Goal: Transaction & Acquisition: Download file/media

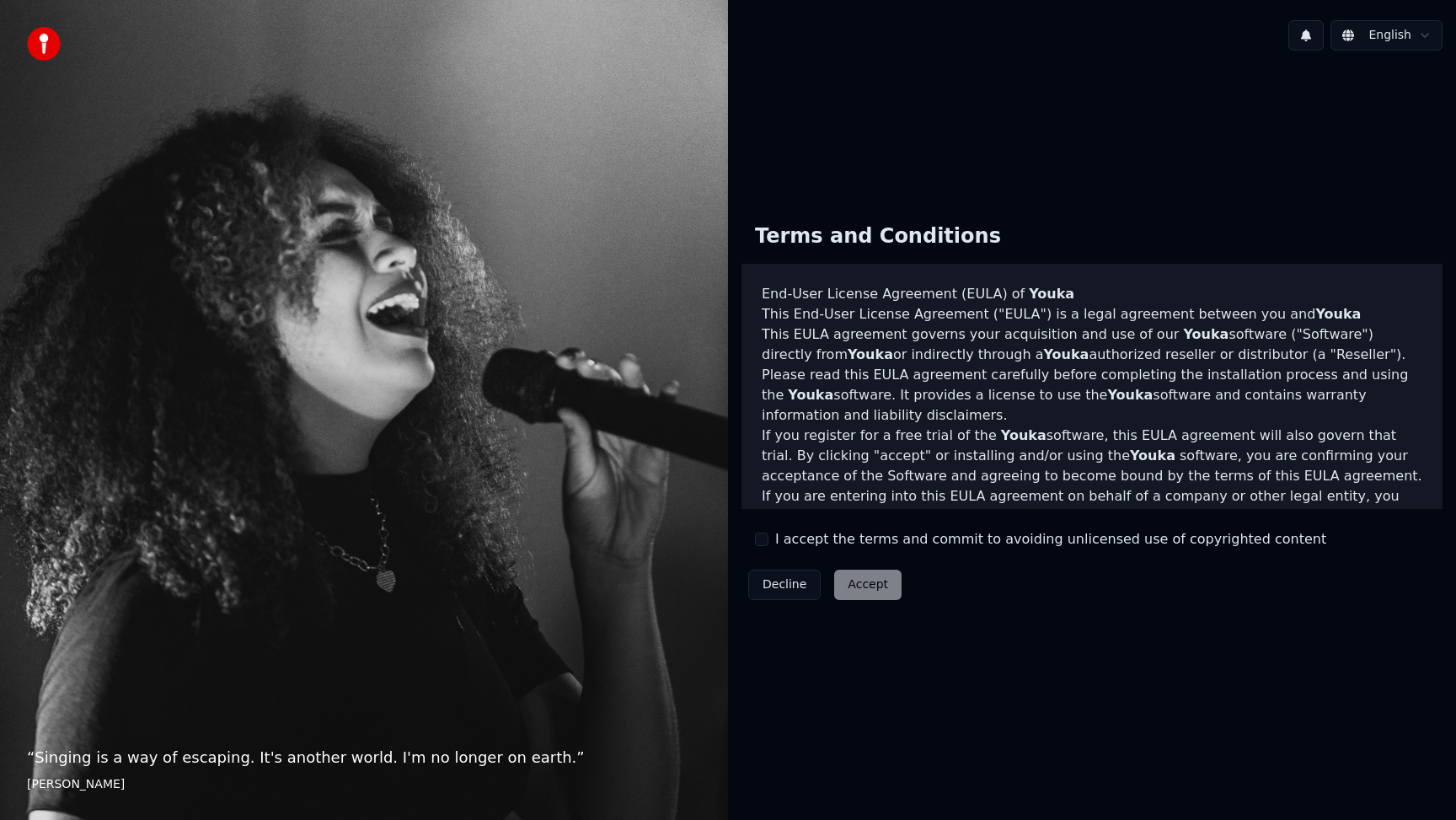
click at [880, 586] on div "Decline Accept" at bounding box center [825, 584] width 167 height 44
click at [762, 543] on button "I accept the terms and commit to avoiding unlicensed use of copyrighted content" at bounding box center [761, 539] width 13 height 13
click at [868, 585] on button "Accept" at bounding box center [868, 584] width 68 height 30
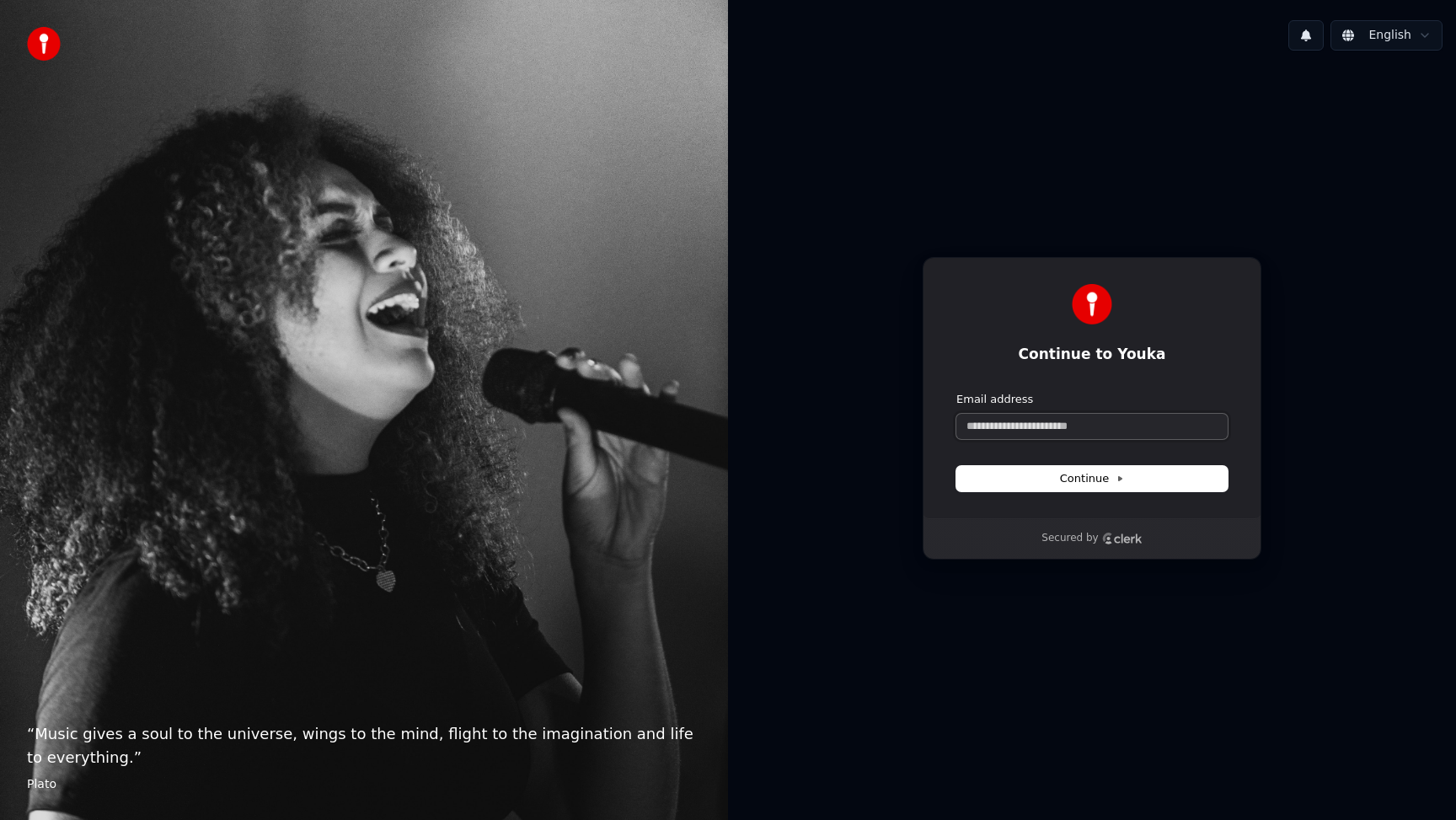
click at [1051, 423] on input "Email address" at bounding box center [1091, 426] width 271 height 25
paste input "**********"
click at [1077, 483] on span "Continue" at bounding box center [1091, 478] width 64 height 15
type input "**********"
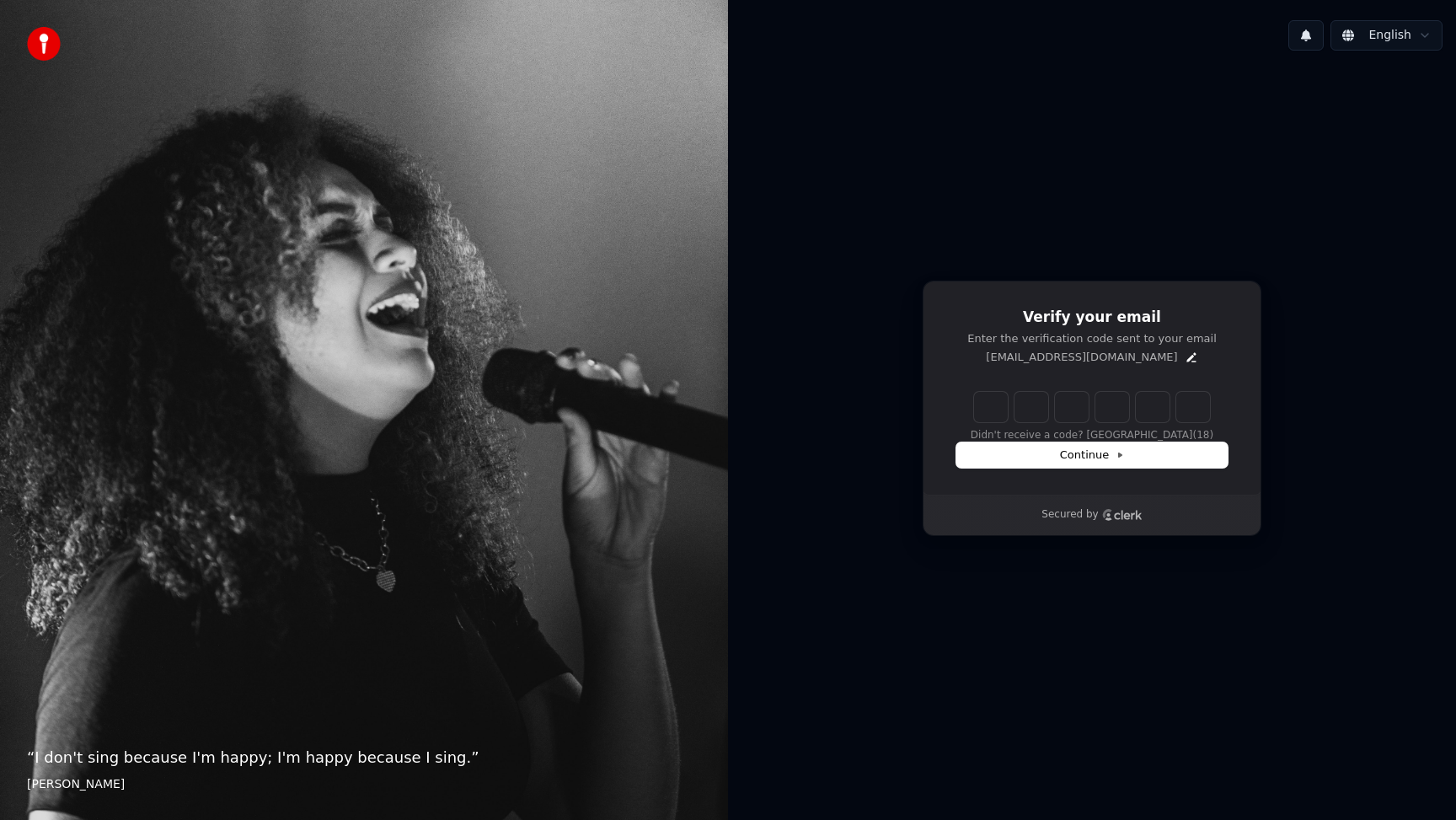
click at [1002, 408] on input "Enter verification code" at bounding box center [1091, 406] width 236 height 30
paste input "******"
type input "******"
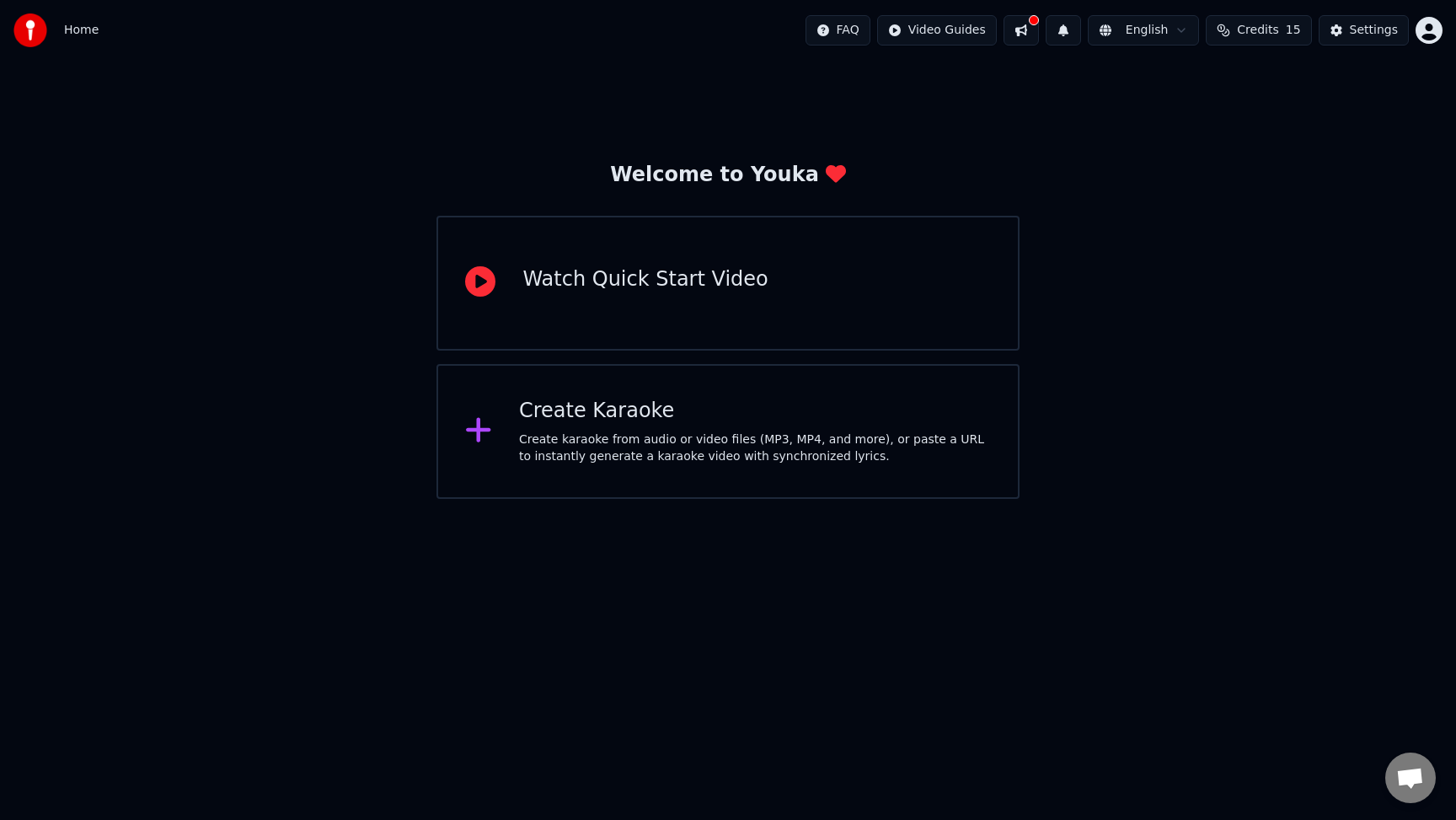
click at [672, 439] on div "Create karaoke from audio or video files (MP3, MP4, and more), or paste a URL t…" at bounding box center [754, 448] width 471 height 34
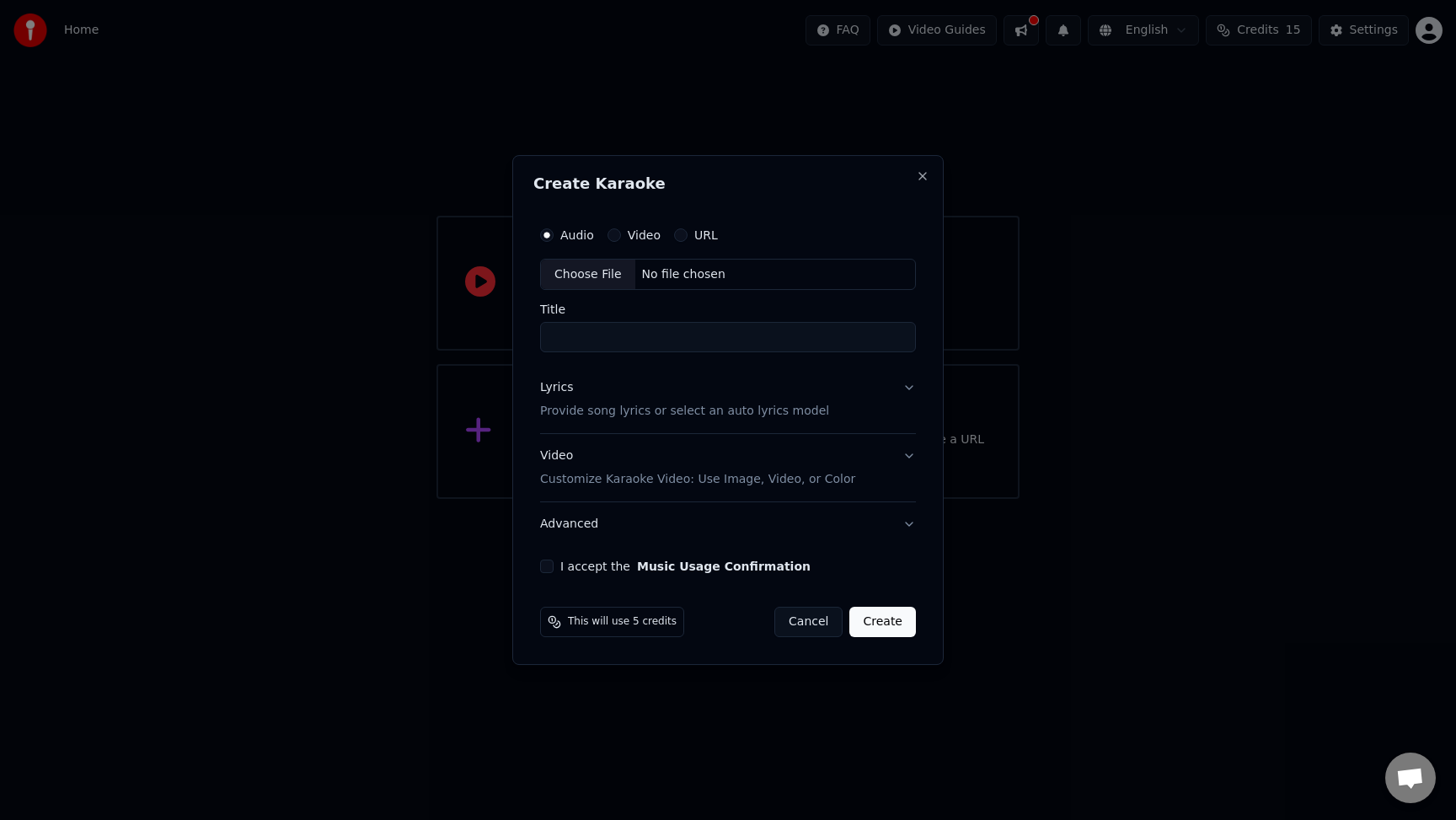
click at [646, 240] on label "Video" at bounding box center [644, 235] width 33 height 12
click at [621, 240] on button "Video" at bounding box center [614, 235] width 13 height 13
click at [695, 276] on div "No file chosen" at bounding box center [683, 274] width 97 height 17
type input "**********"
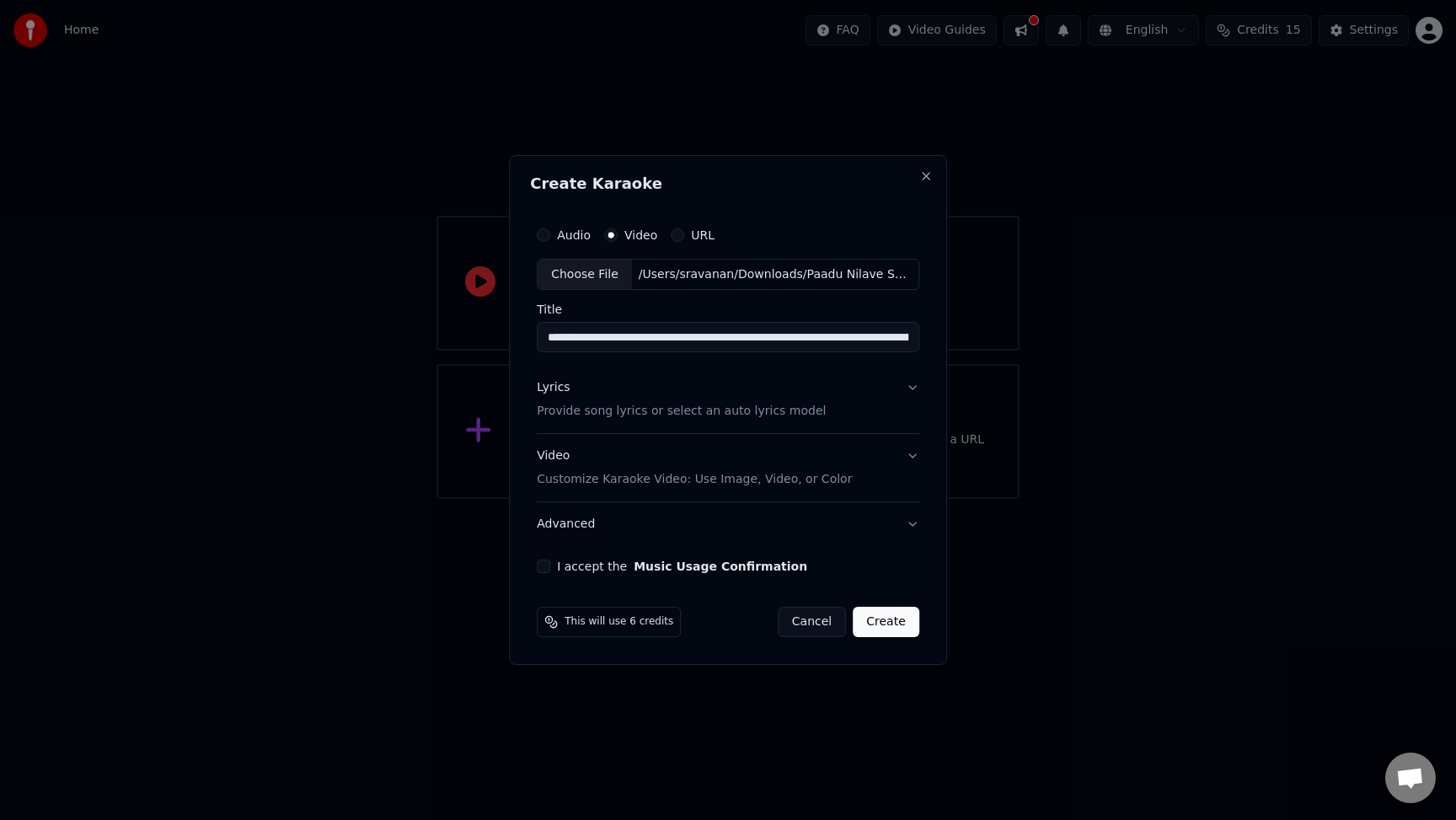
click at [909, 390] on button "Lyrics Provide song lyrics or select an auto lyrics model" at bounding box center [728, 400] width 382 height 68
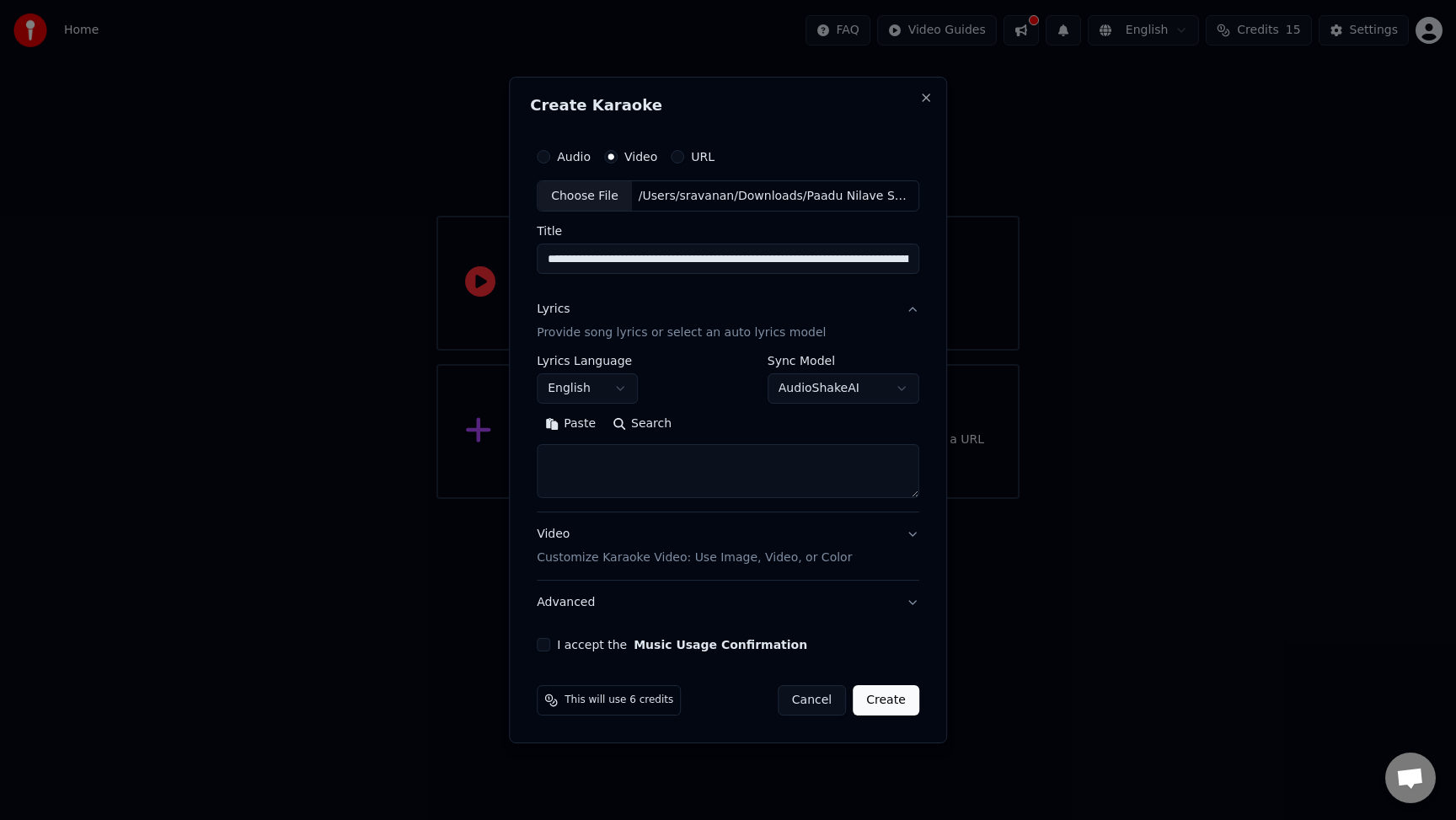
click at [617, 389] on button "English" at bounding box center [587, 390] width 101 height 30
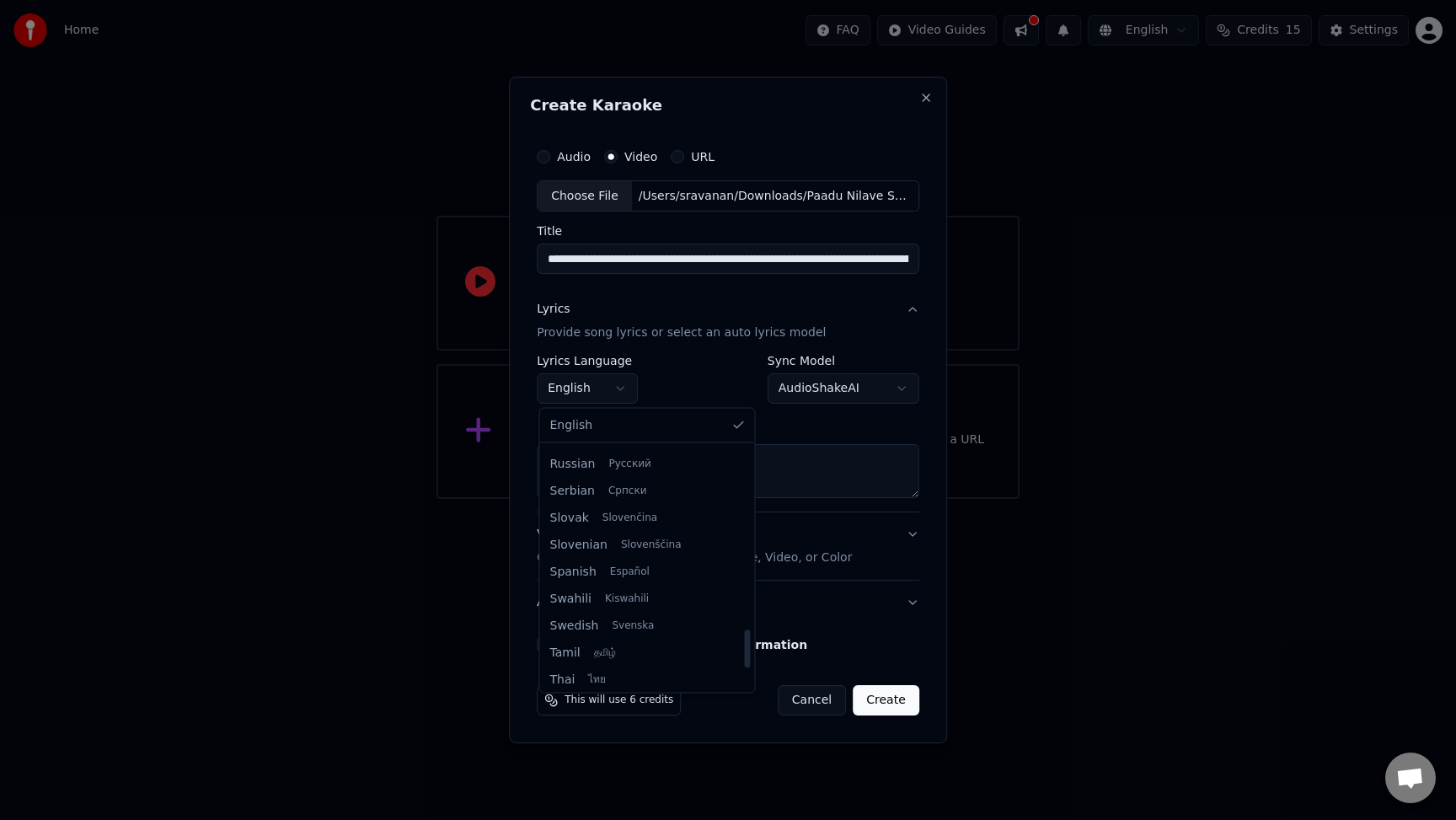
scroll to position [1170, 0]
select select "**"
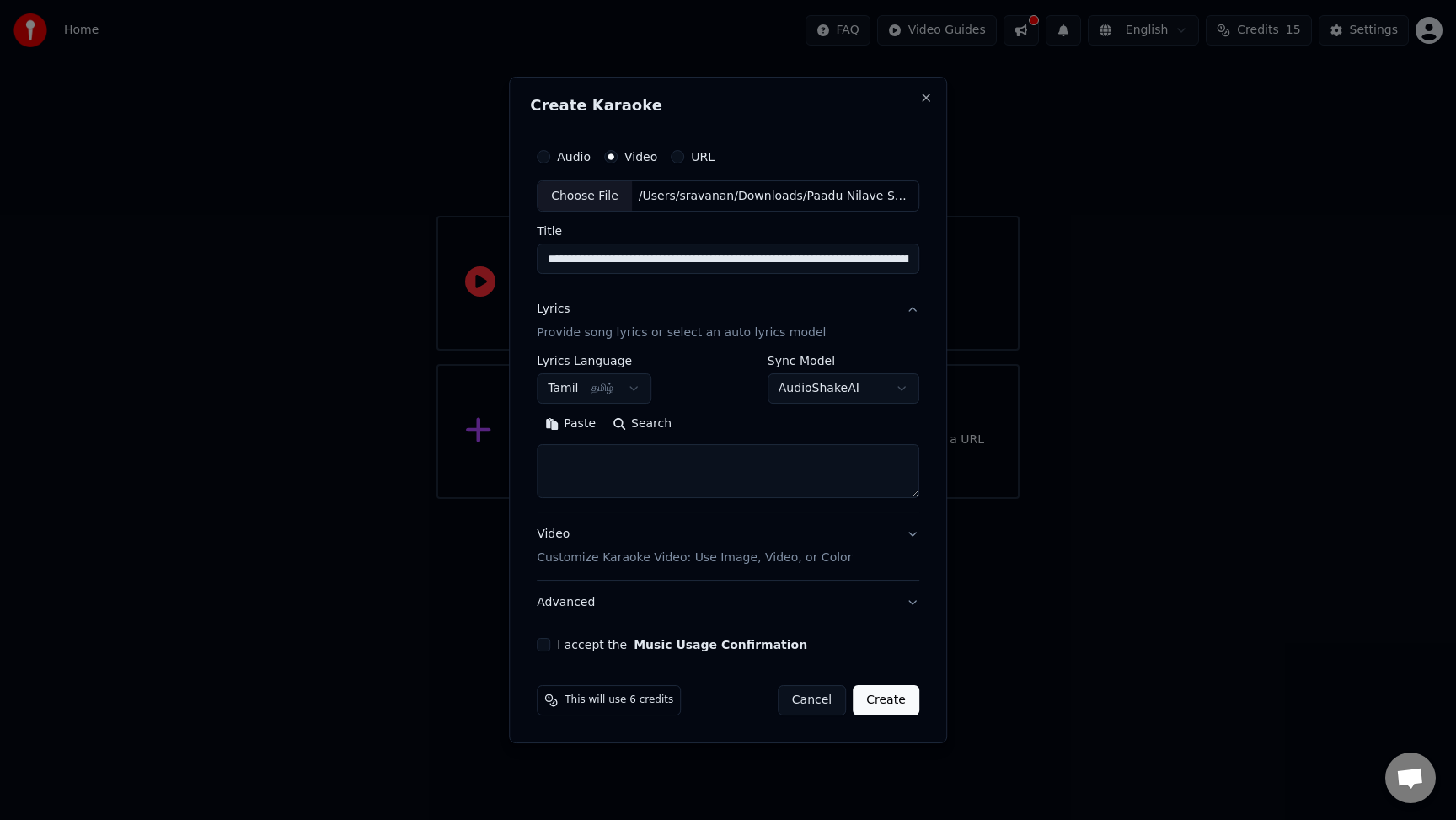
click at [681, 486] on textarea at bounding box center [728, 471] width 382 height 54
click at [898, 399] on button "AudioShakeAI" at bounding box center [843, 390] width 151 height 30
select select "**********"
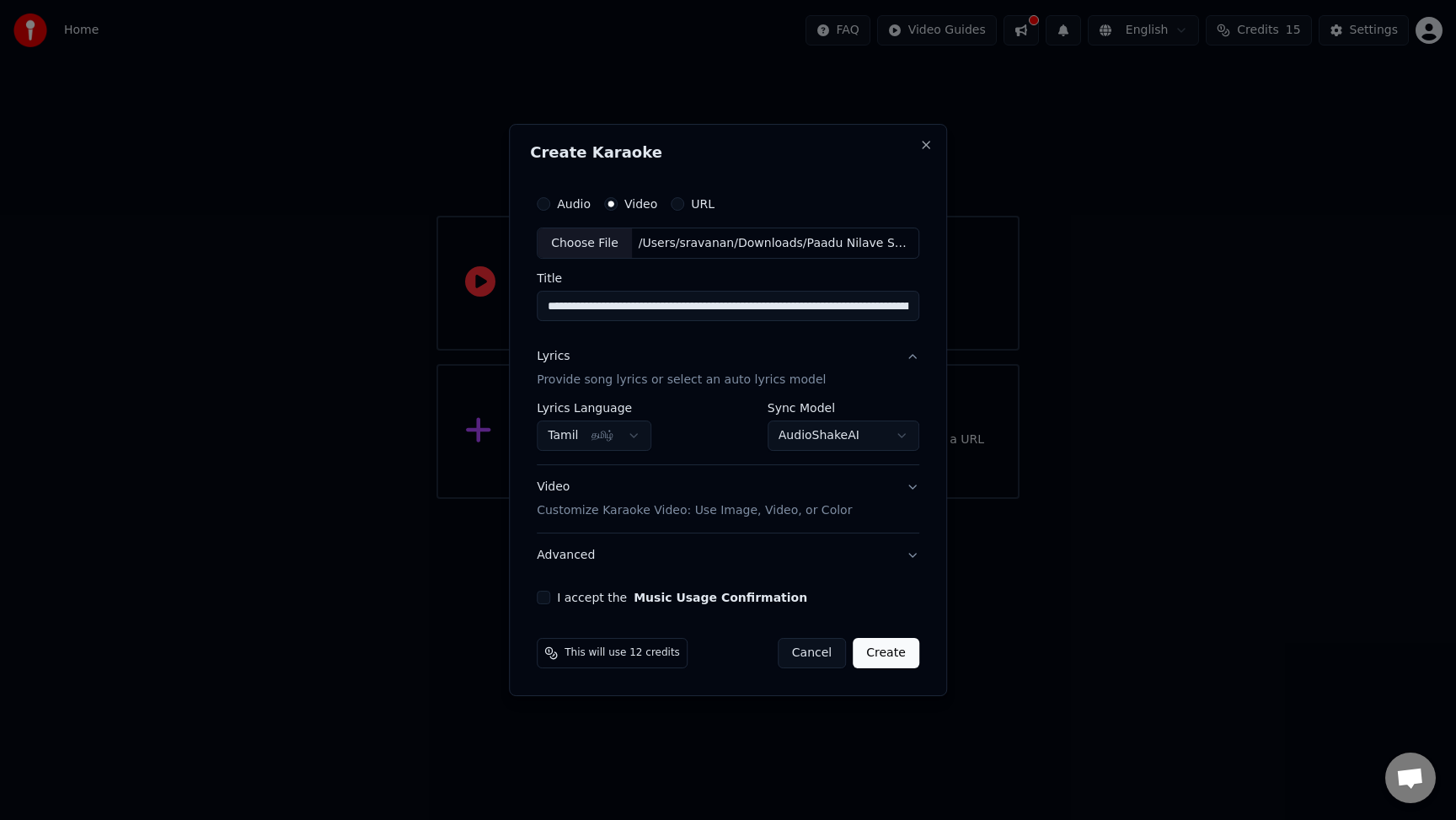
click at [544, 600] on button "I accept the Music Usage Confirmation" at bounding box center [543, 597] width 13 height 13
click at [915, 663] on button "Create" at bounding box center [885, 653] width 67 height 30
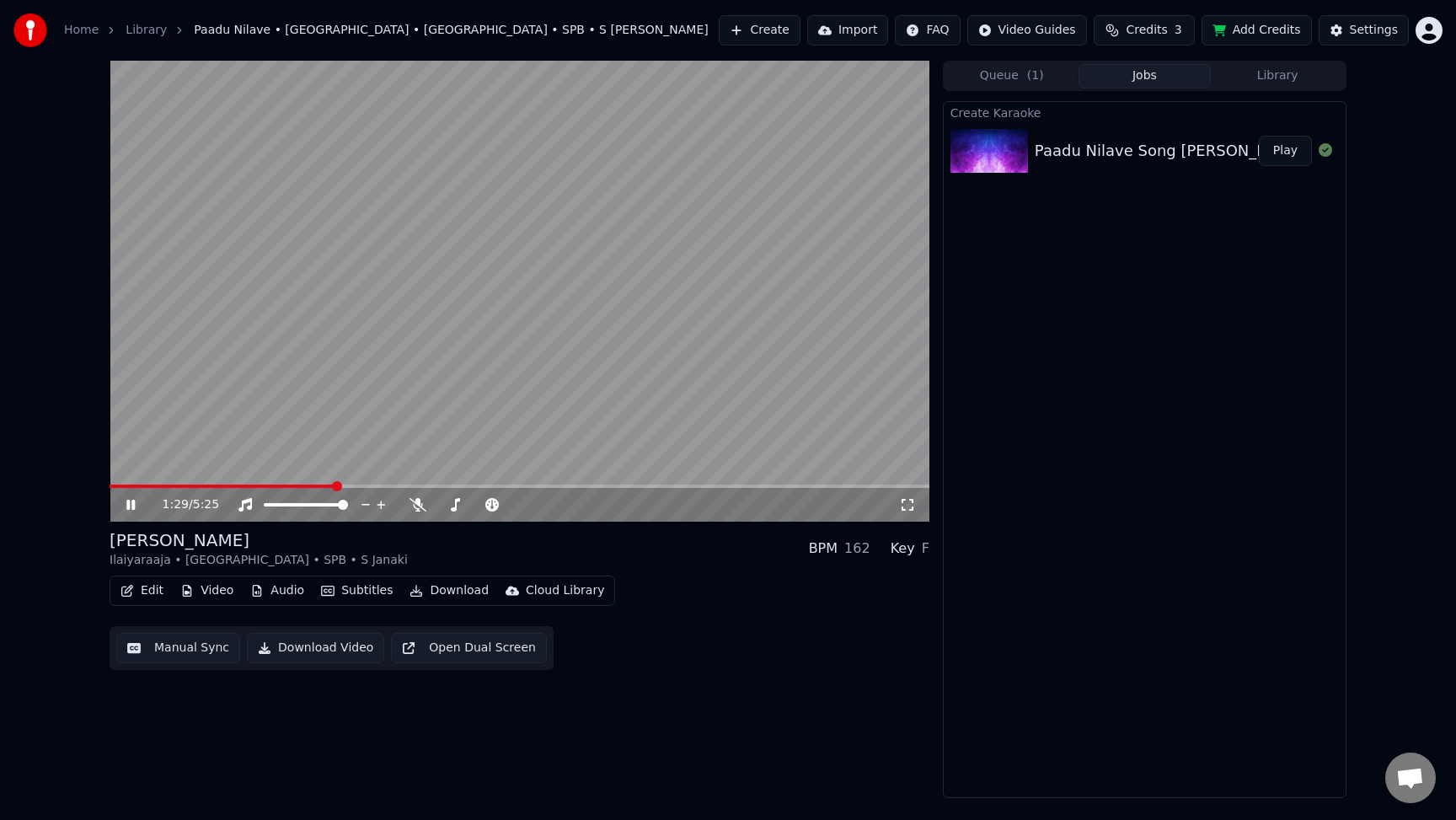
click at [128, 507] on icon at bounding box center [130, 504] width 8 height 10
click at [131, 504] on icon at bounding box center [130, 504] width 10 height 12
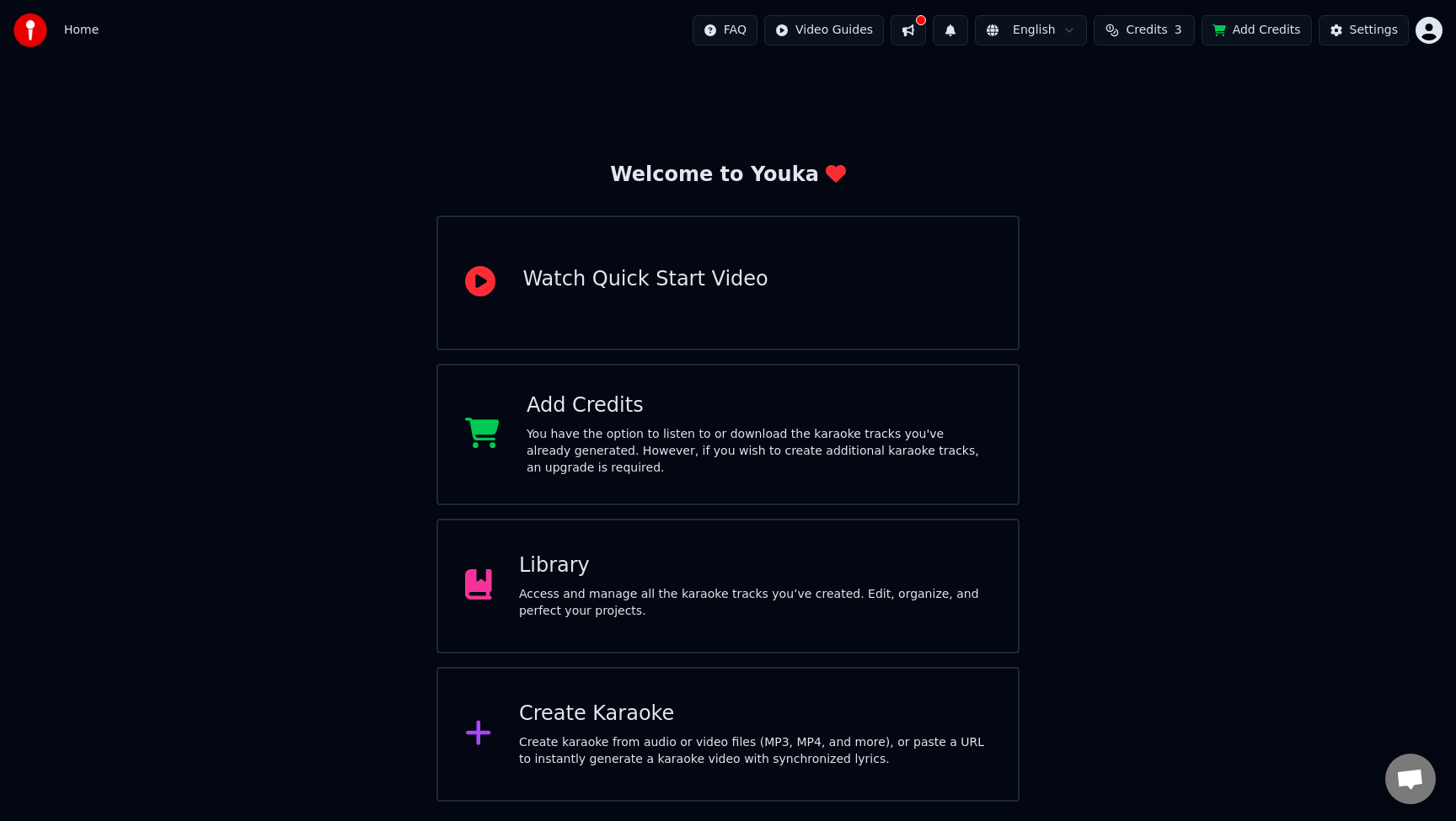
click at [822, 580] on div "Library Access and manage all the karaoke tracks you’ve created. Edit, organize…" at bounding box center [754, 586] width 471 height 68
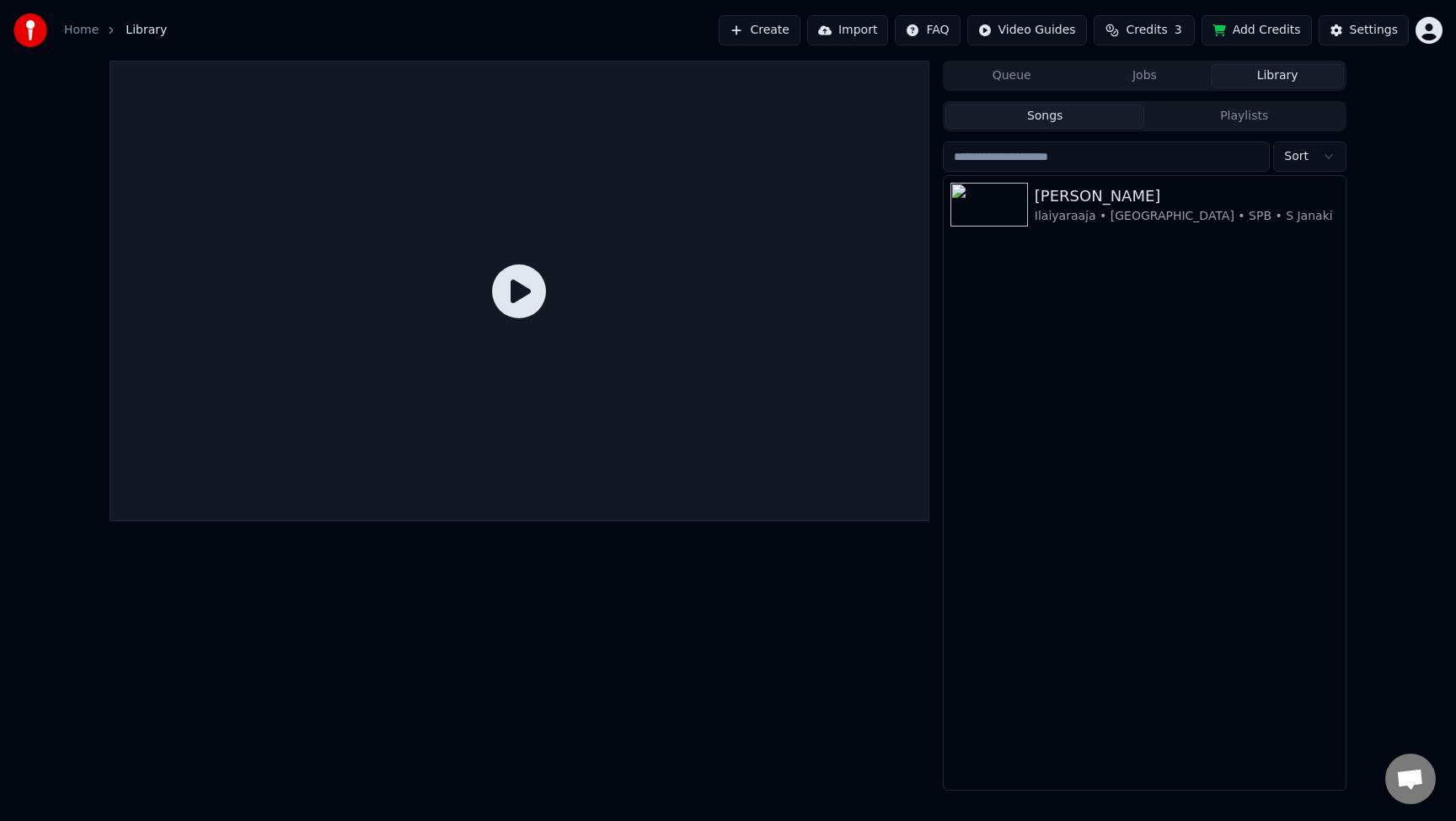
click at [589, 310] on div at bounding box center [519, 291] width 820 height 461
click at [510, 291] on icon at bounding box center [519, 291] width 54 height 54
click at [522, 298] on icon at bounding box center [519, 291] width 54 height 54
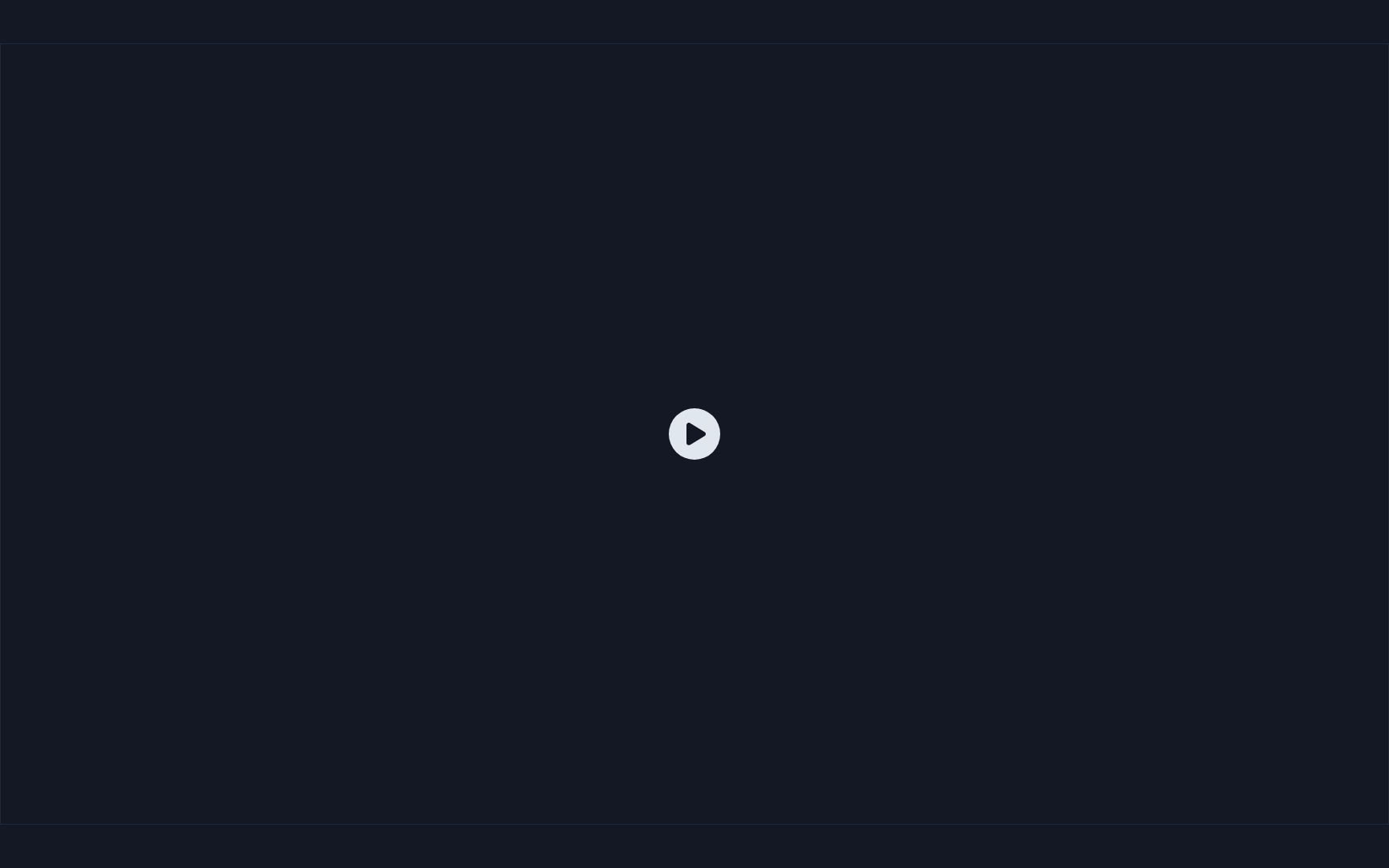
click at [702, 435] on icon at bounding box center [694, 434] width 52 height 52
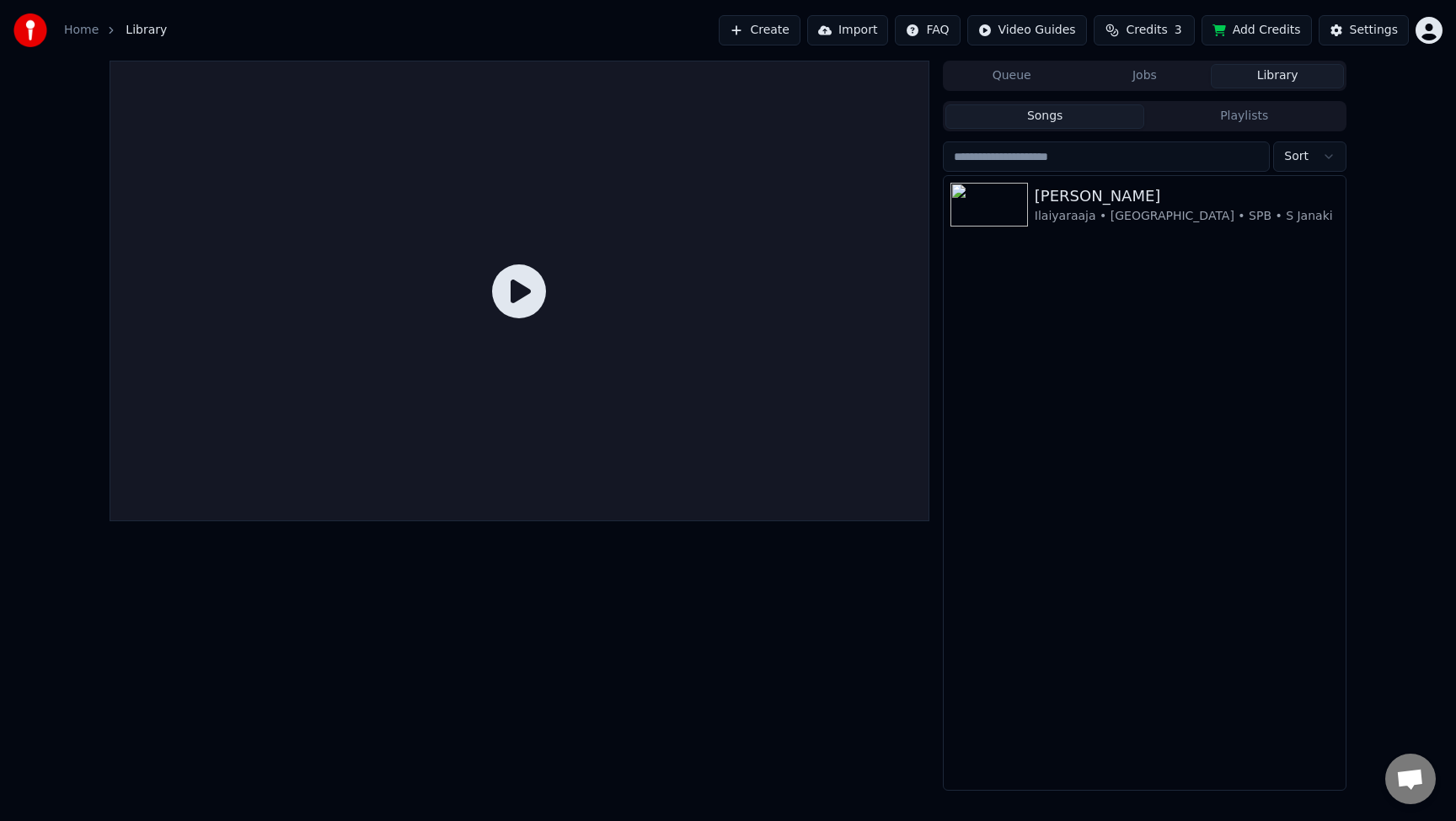
click at [702, 367] on div at bounding box center [519, 291] width 820 height 461
click at [528, 302] on icon at bounding box center [519, 291] width 54 height 54
click at [456, 383] on div at bounding box center [519, 291] width 820 height 461
click at [93, 29] on link "Home" at bounding box center [81, 30] width 35 height 17
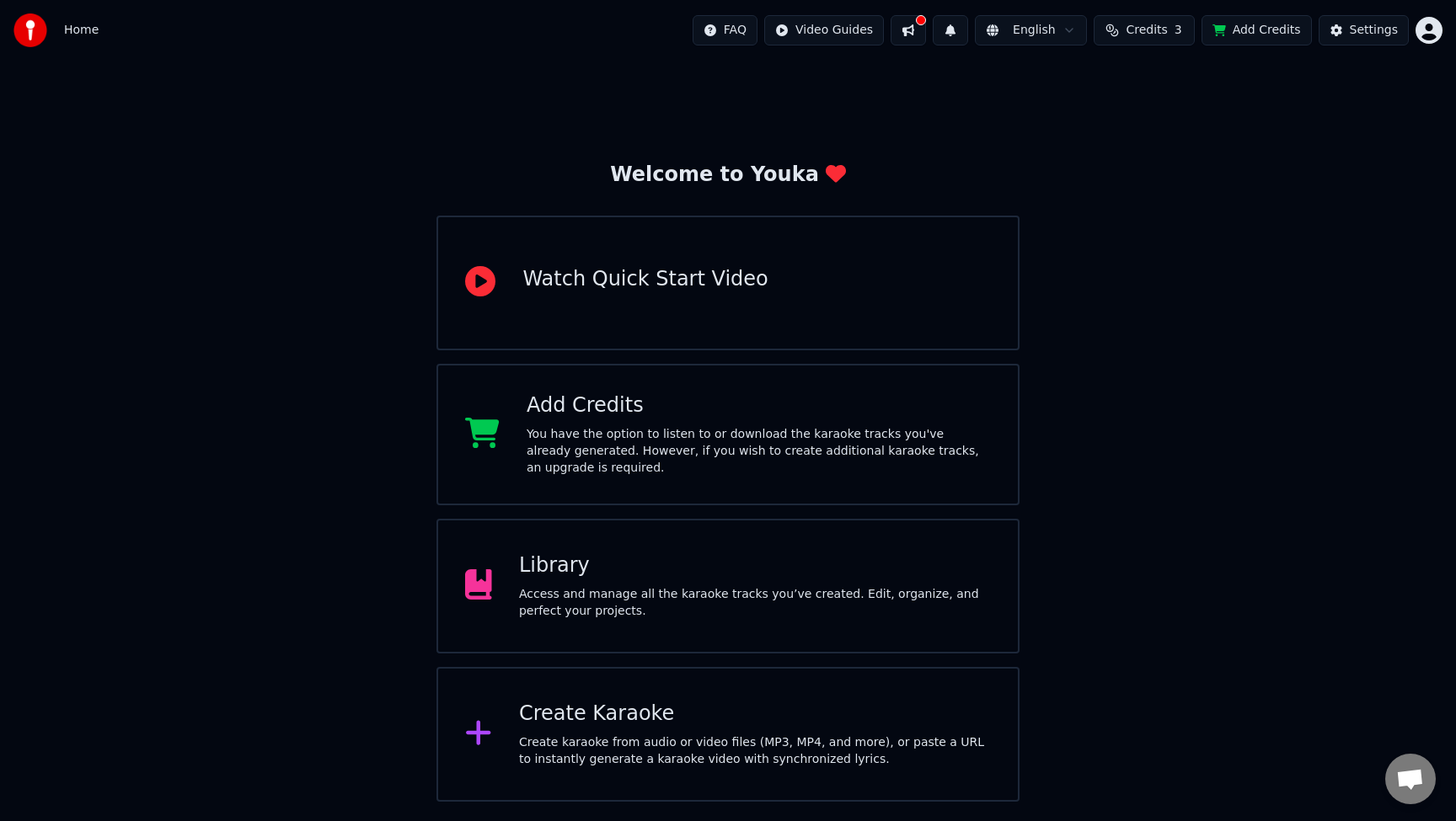
click at [615, 568] on div "Library" at bounding box center [754, 566] width 471 height 27
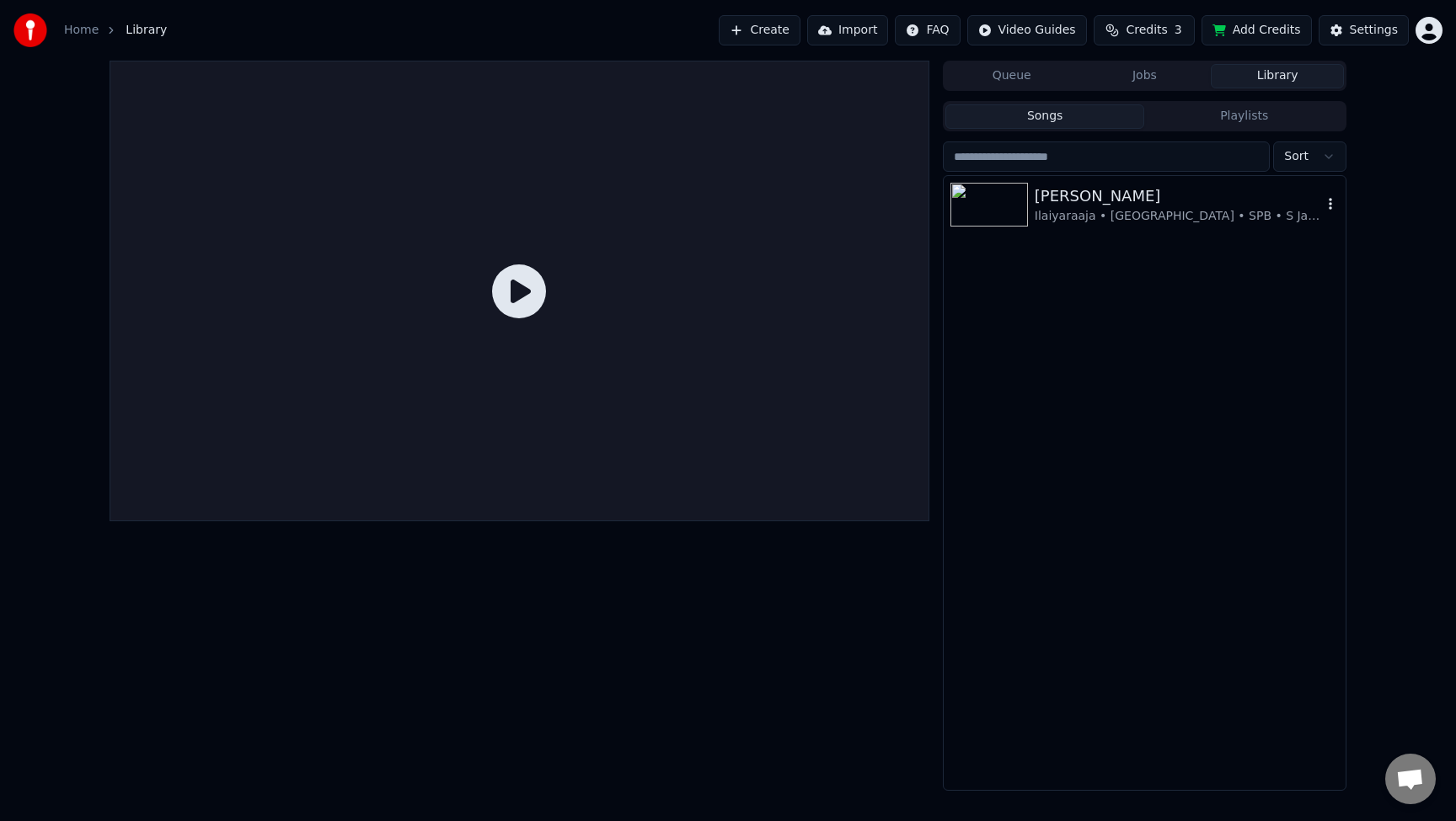
click at [1087, 209] on div "Ilaiyaraaja • [GEOGRAPHIC_DATA] • SPB • S Janaki" at bounding box center [1178, 216] width 287 height 17
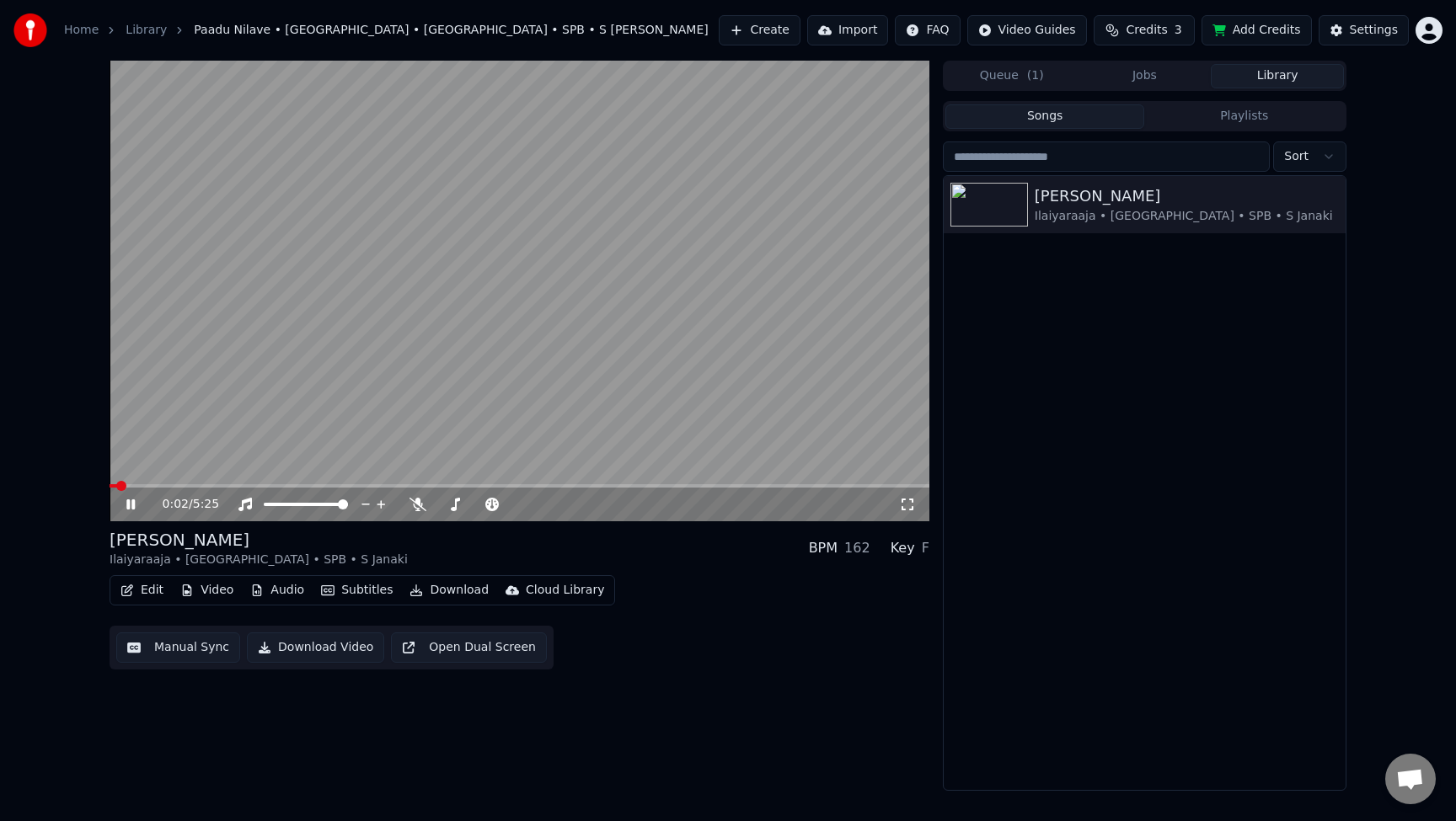
click at [386, 486] on span at bounding box center [519, 487] width 820 height 4
click at [326, 482] on video at bounding box center [519, 291] width 820 height 461
click at [337, 472] on video at bounding box center [519, 291] width 820 height 461
click at [182, 489] on div "1:50 / 5:25" at bounding box center [519, 504] width 820 height 34
click at [284, 594] on button "Audio" at bounding box center [278, 591] width 68 height 24
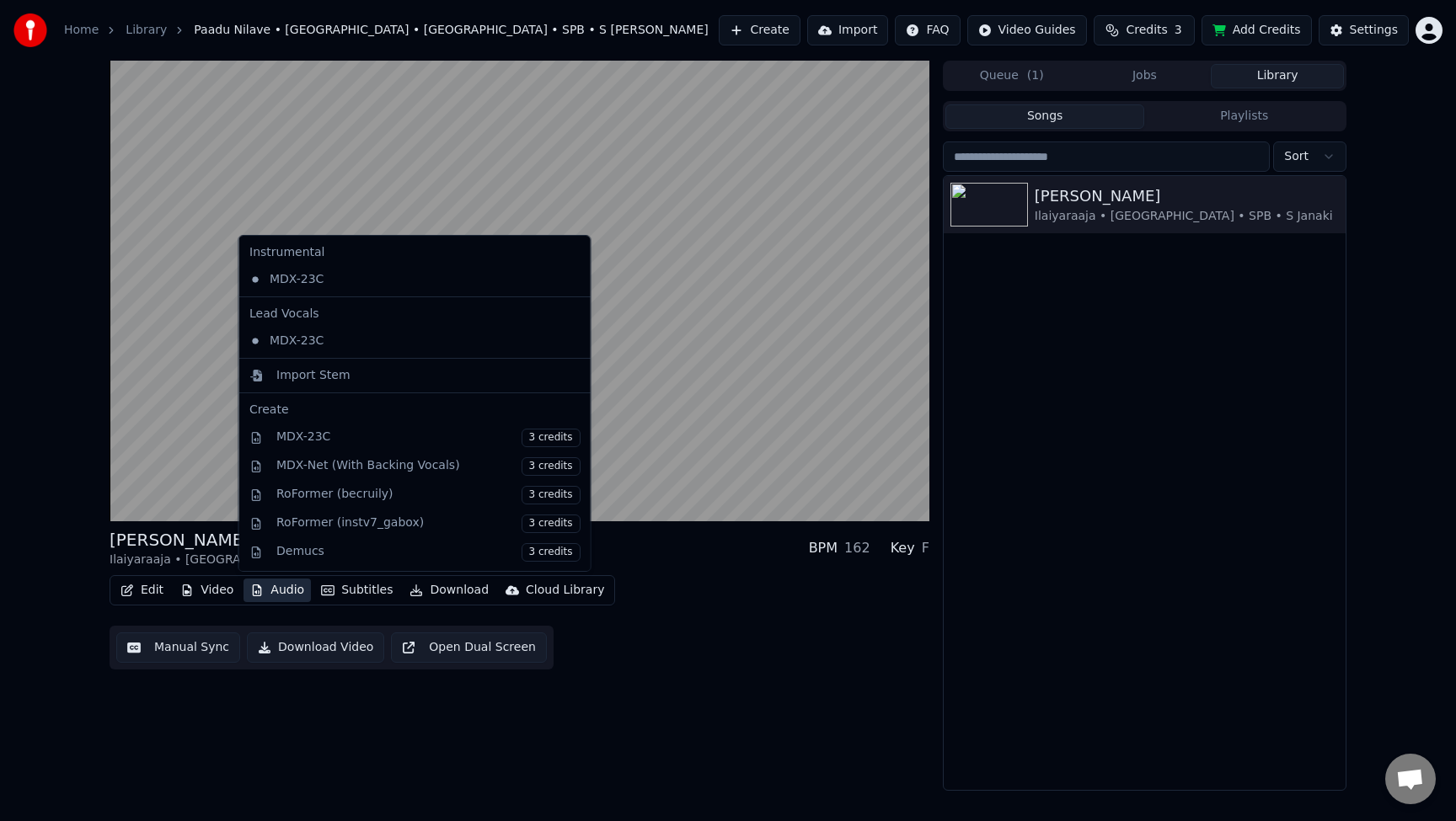
click at [710, 616] on div "Edit Video Audio Subtitles Download Cloud Library Manual Sync Download Video Op…" at bounding box center [519, 623] width 820 height 94
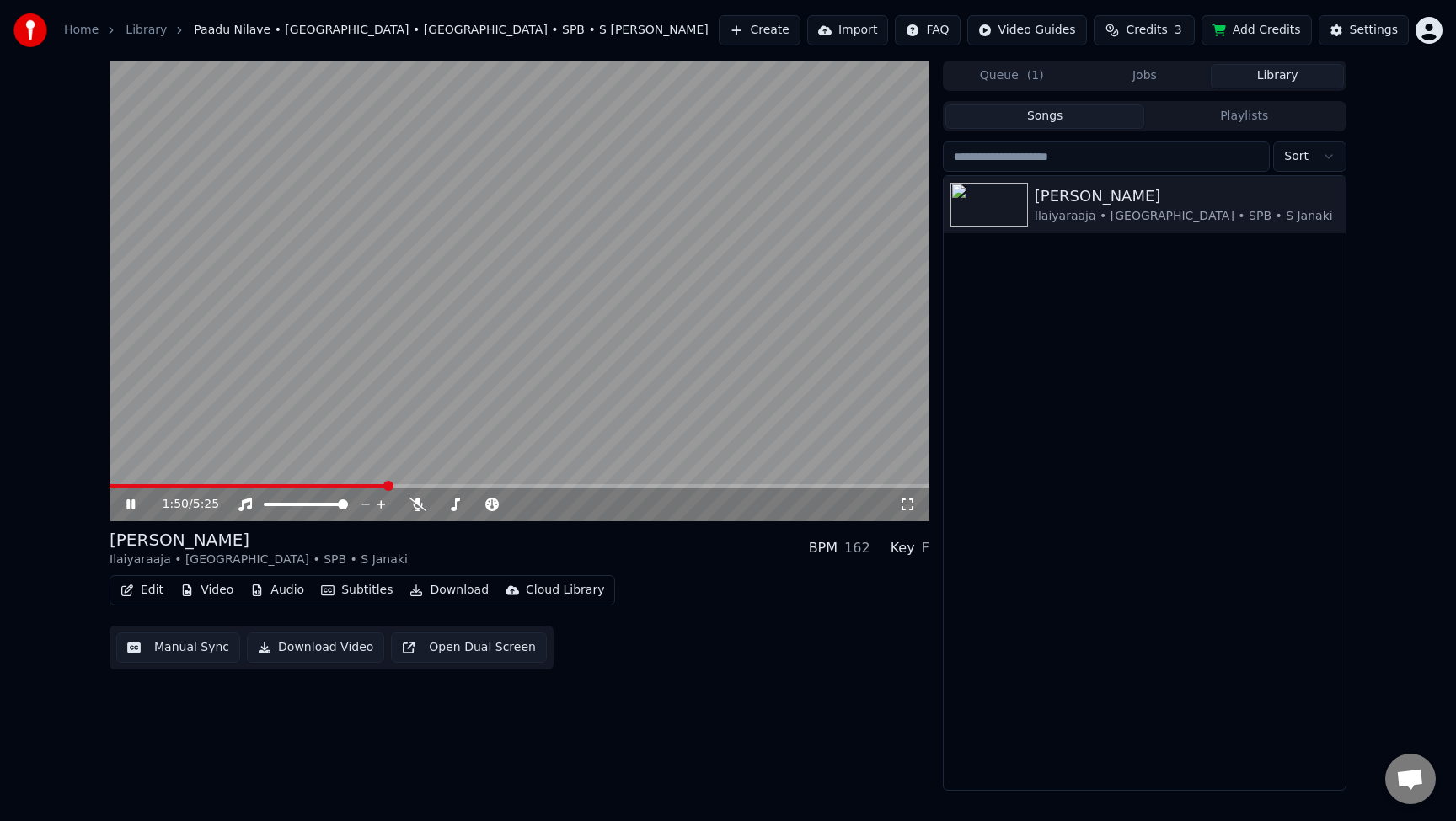
click at [350, 647] on button "Download Video" at bounding box center [316, 648] width 137 height 30
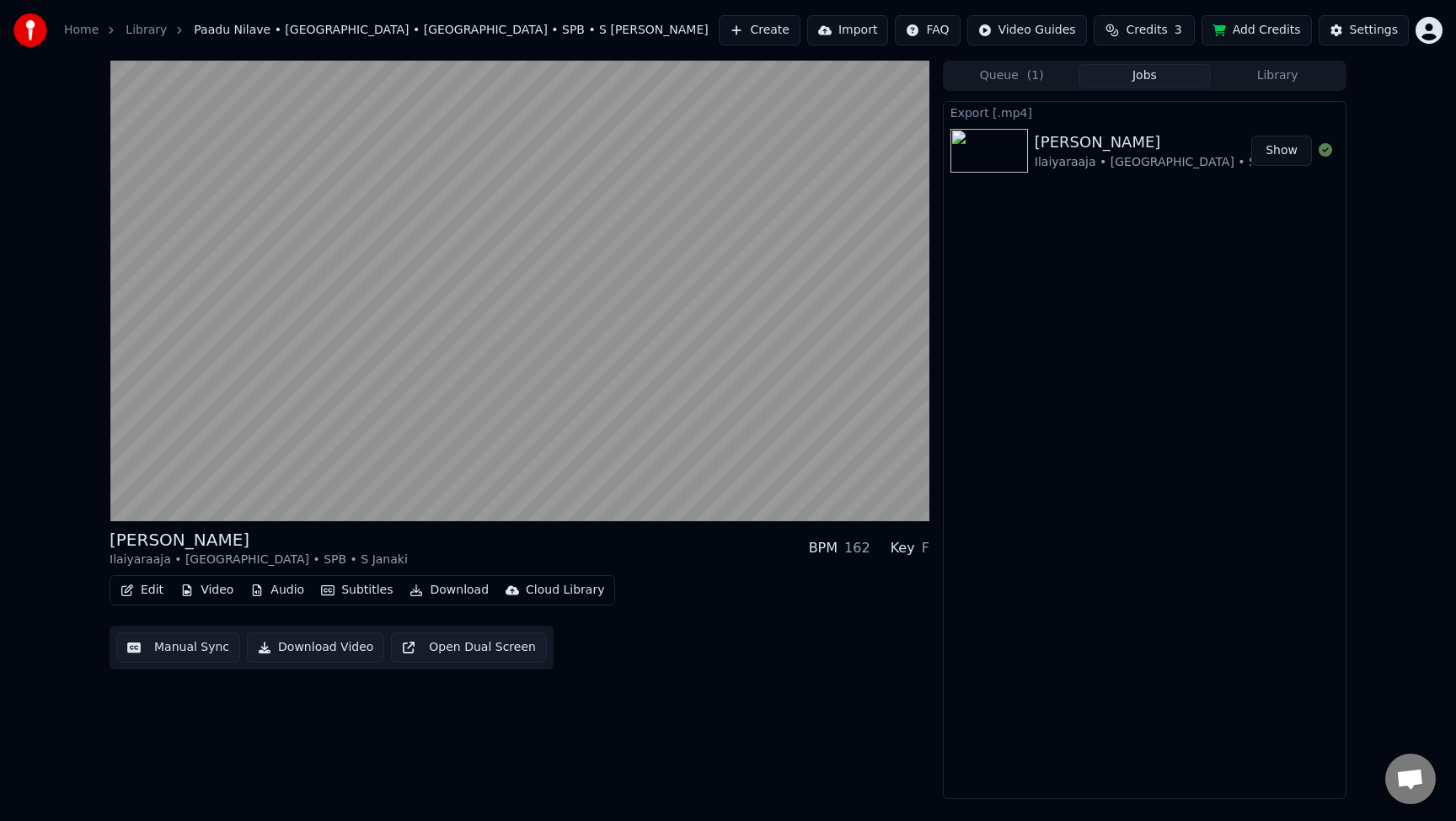
click at [1282, 153] on button "Show" at bounding box center [1281, 150] width 60 height 30
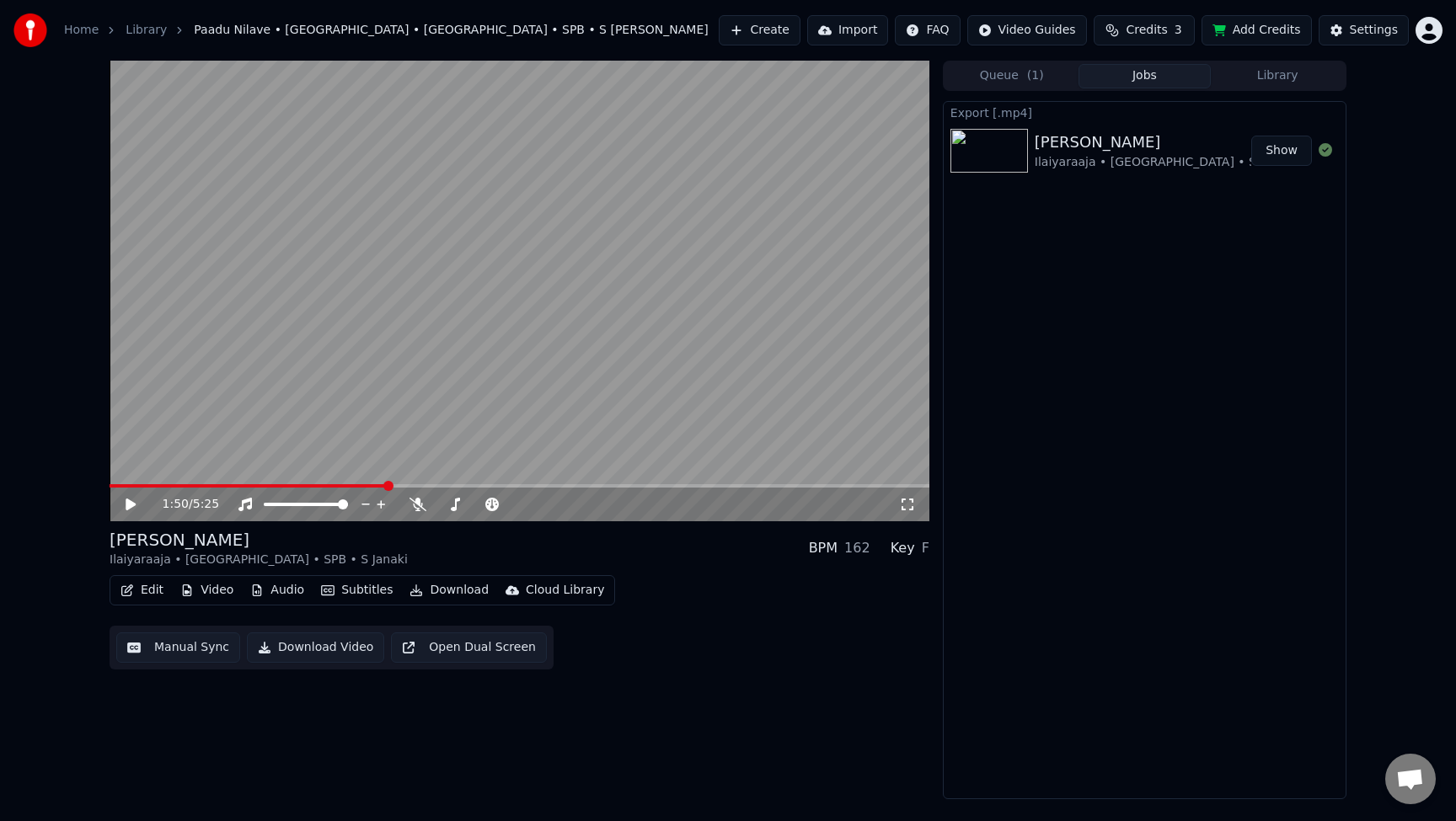
click at [133, 506] on icon at bounding box center [130, 504] width 10 height 12
click at [130, 503] on icon at bounding box center [142, 504] width 40 height 13
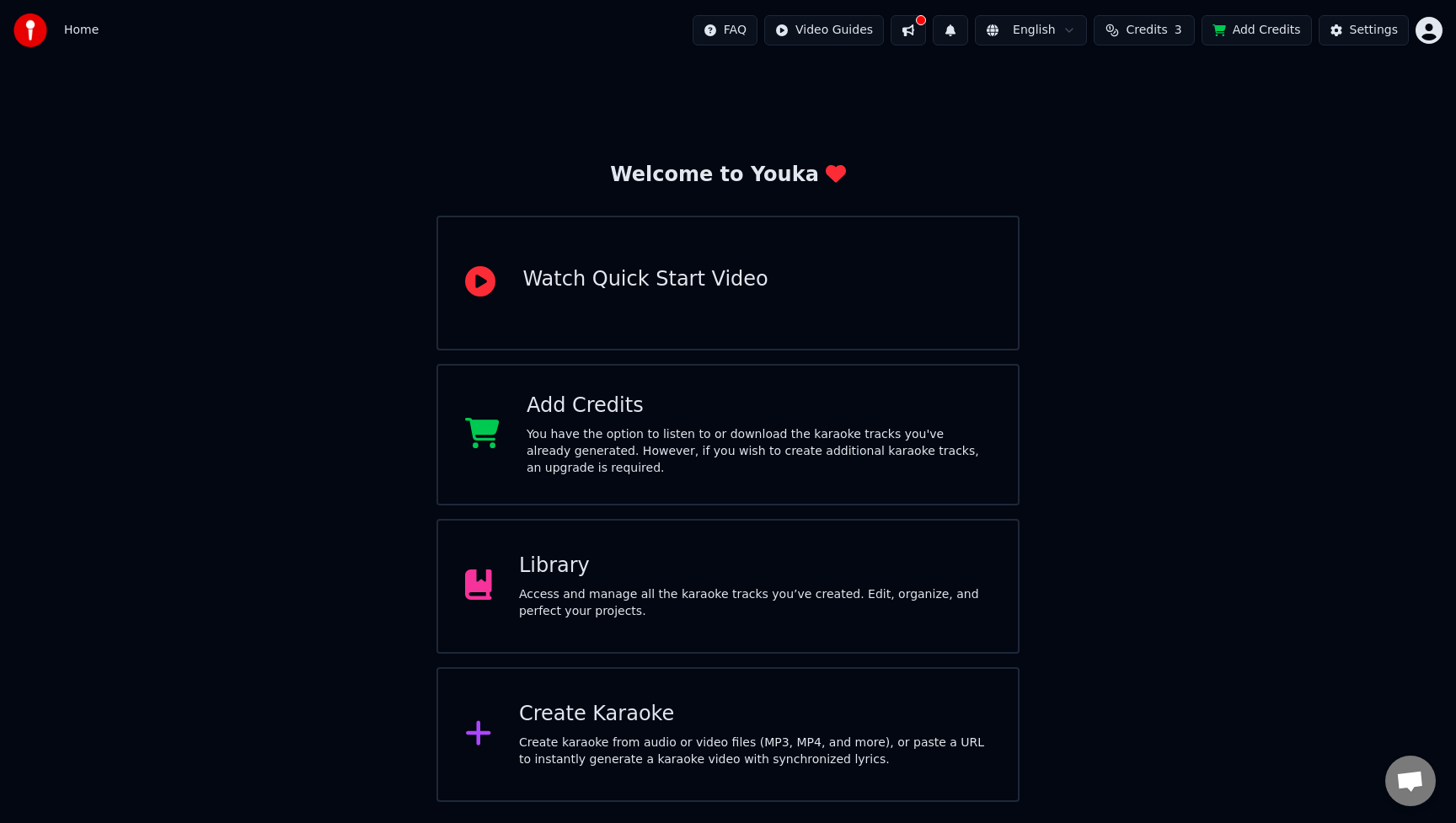
click at [657, 578] on div "Library" at bounding box center [754, 566] width 471 height 27
